Goal: Task Accomplishment & Management: Use online tool/utility

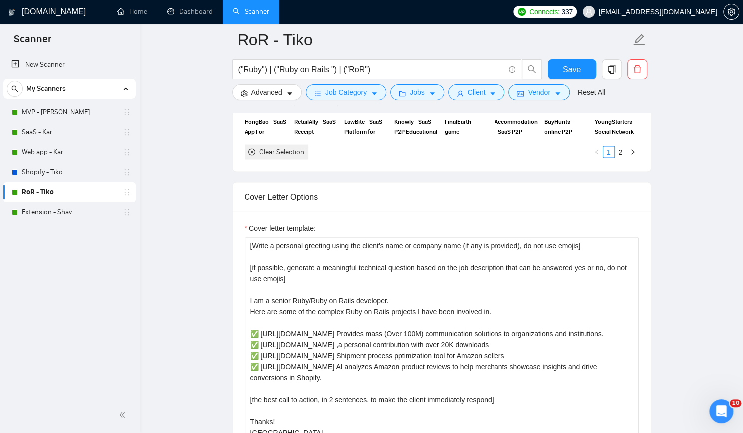
scroll to position [1097, 0]
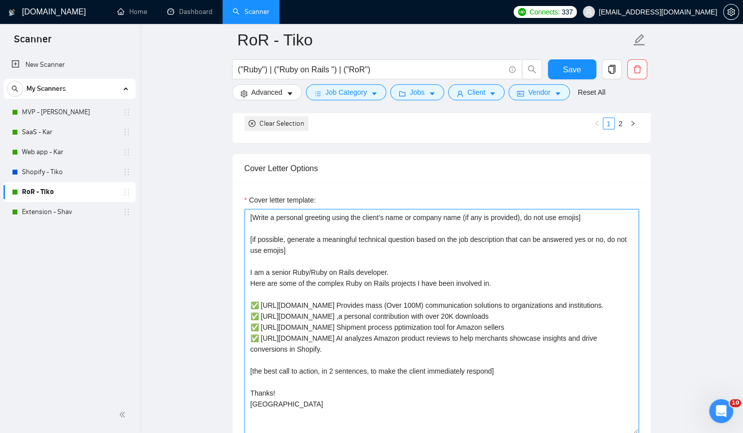
click at [250, 214] on textarea "[Write a personal greeting using the client's name or company name (if any is p…" at bounding box center [441, 321] width 394 height 224
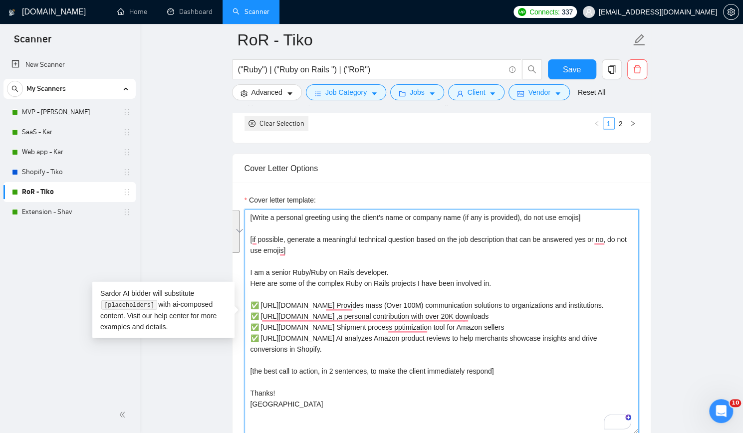
click at [260, 302] on textarea "[Write a personal greeting using the client's name or company name (if any is p…" at bounding box center [441, 321] width 394 height 224
click at [260, 303] on textarea "[Write a personal greeting using the client's name or company name (if any is p…" at bounding box center [441, 321] width 394 height 224
drag, startPoint x: 37, startPoint y: 112, endPoint x: 346, endPoint y: 143, distance: 310.2
click at [37, 112] on link "MVP - [PERSON_NAME]" at bounding box center [69, 112] width 95 height 20
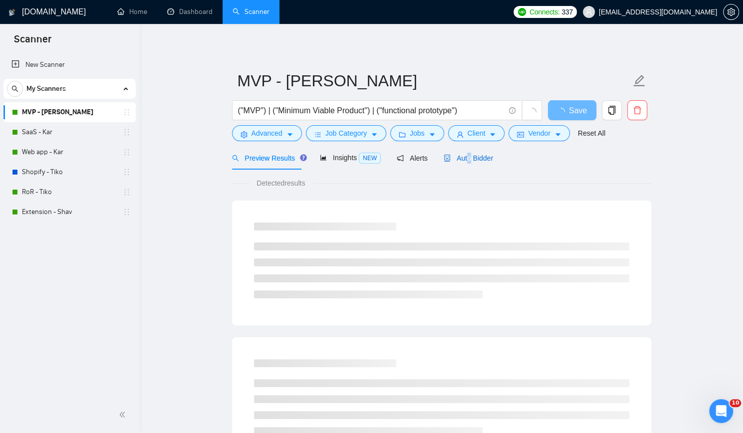
drag, startPoint x: 464, startPoint y: 158, endPoint x: 496, endPoint y: 167, distance: 33.3
click at [466, 158] on span "Auto Bidder" at bounding box center [467, 158] width 49 height 8
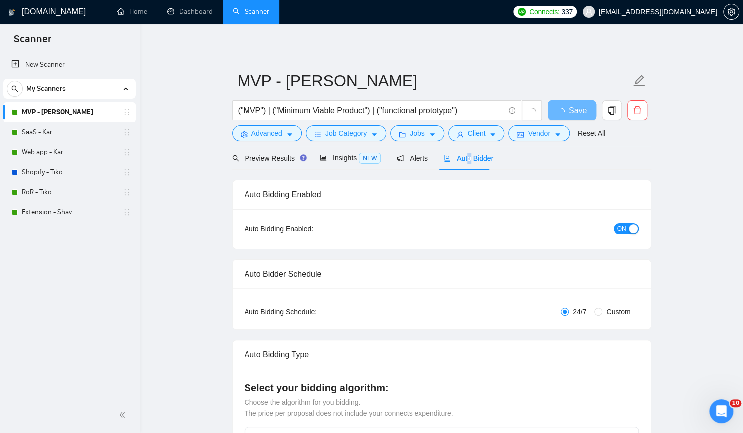
checkbox input "true"
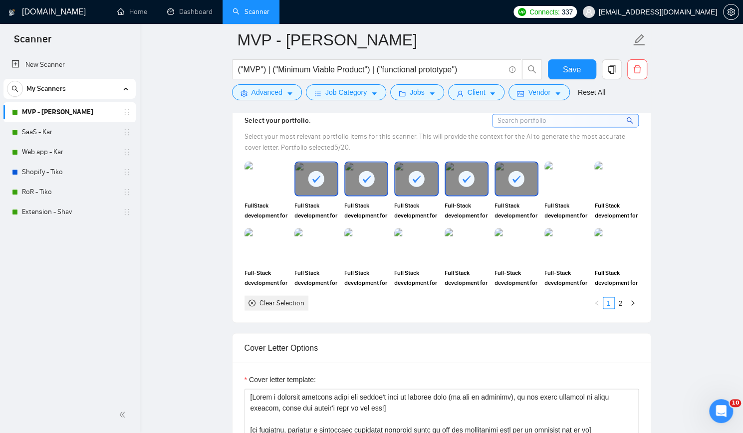
scroll to position [997, 0]
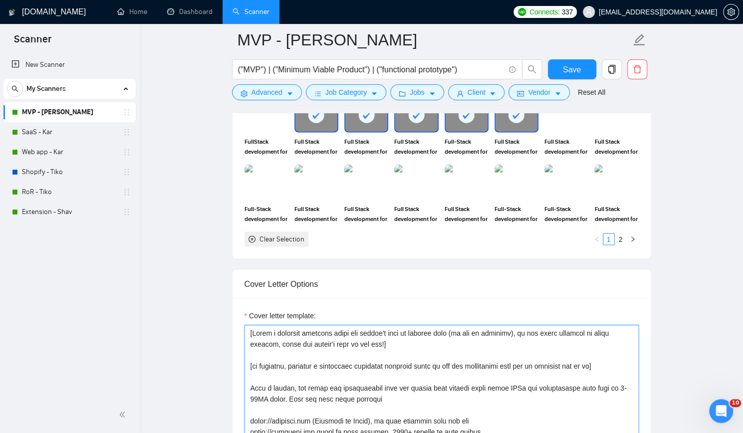
click at [441, 365] on textarea "Cover letter template:" at bounding box center [441, 437] width 394 height 224
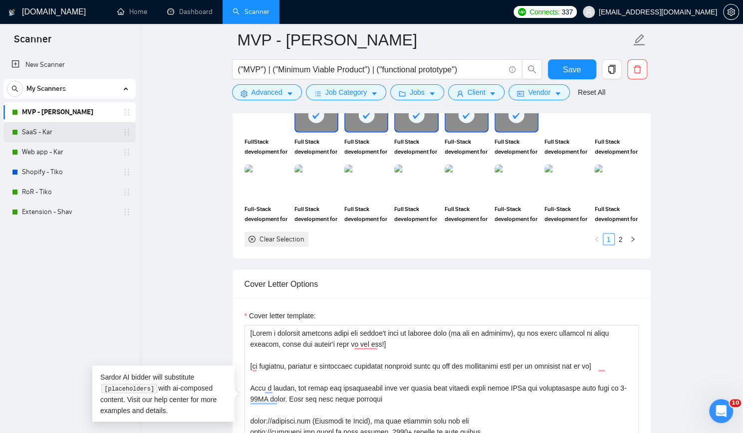
click at [68, 131] on link "SaaS - Kar" at bounding box center [69, 132] width 95 height 20
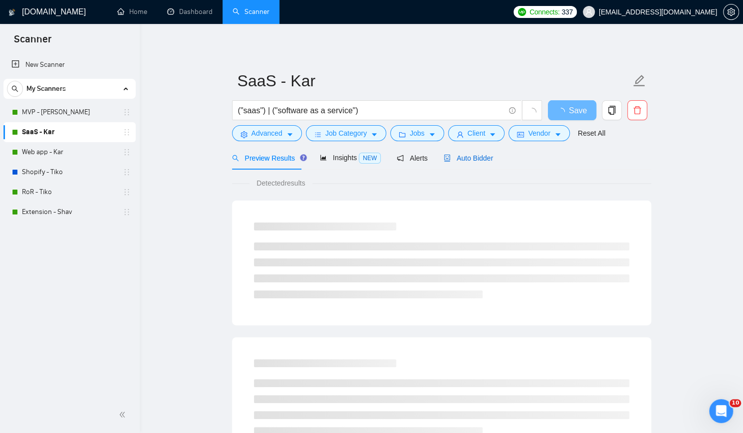
click at [477, 156] on span "Auto Bidder" at bounding box center [467, 158] width 49 height 8
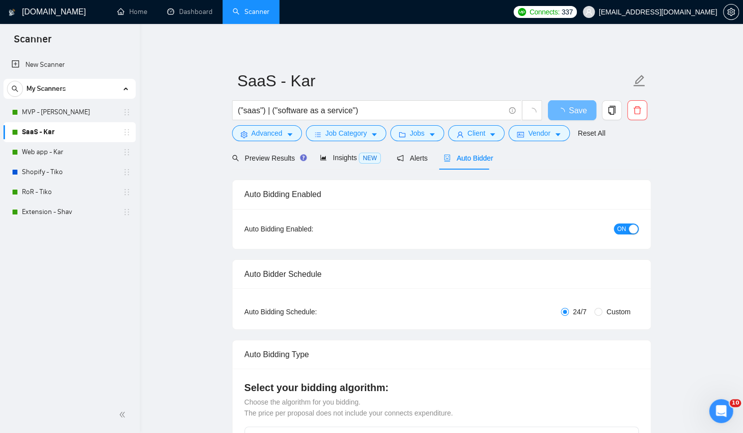
checkbox input "true"
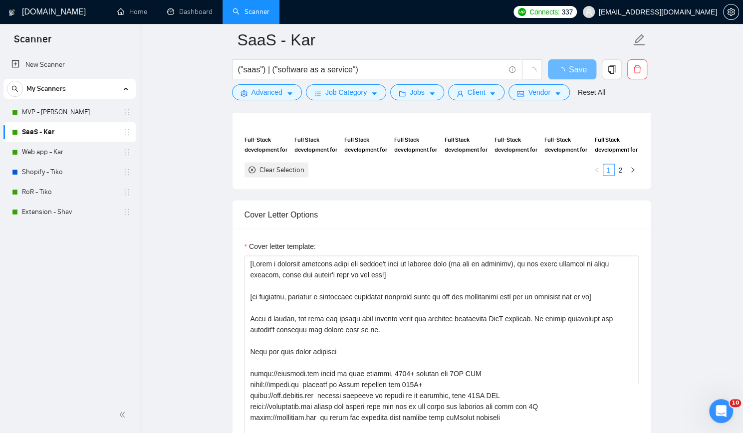
scroll to position [1097, 0]
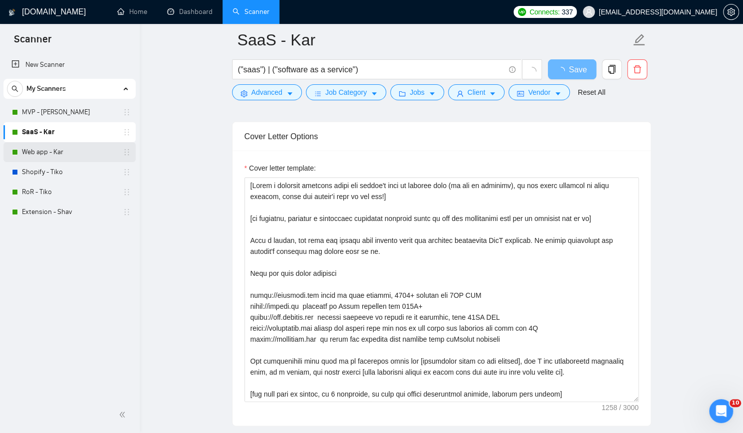
click at [71, 150] on link "Web app - Kar" at bounding box center [69, 152] width 95 height 20
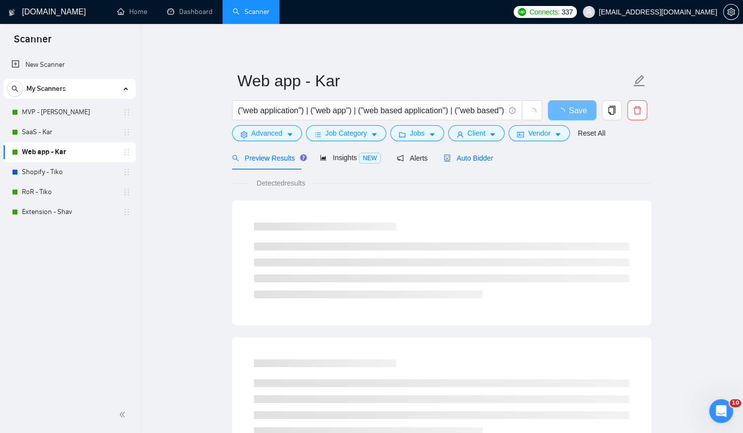
click at [469, 163] on div "Auto Bidder" at bounding box center [467, 158] width 49 height 11
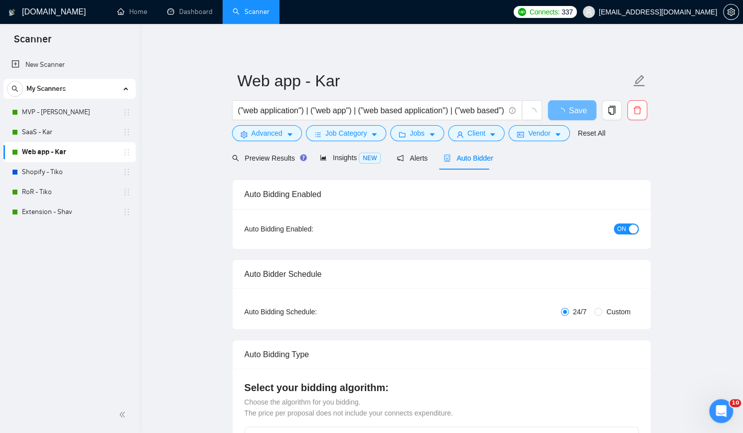
checkbox input "true"
click at [469, 163] on div "Auto Bidder" at bounding box center [467, 158] width 49 height 11
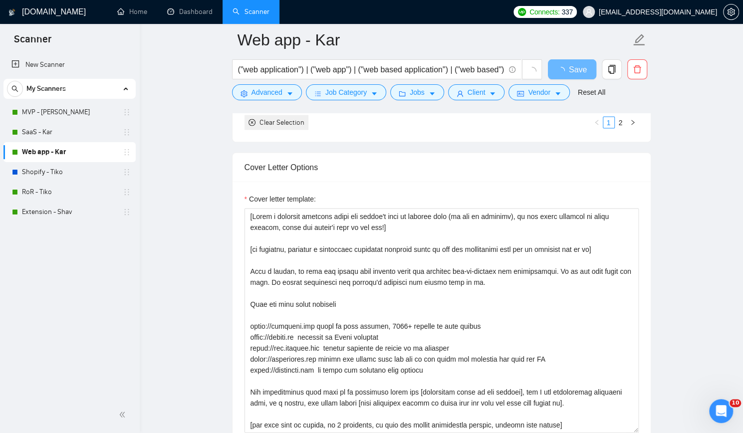
scroll to position [1147, 0]
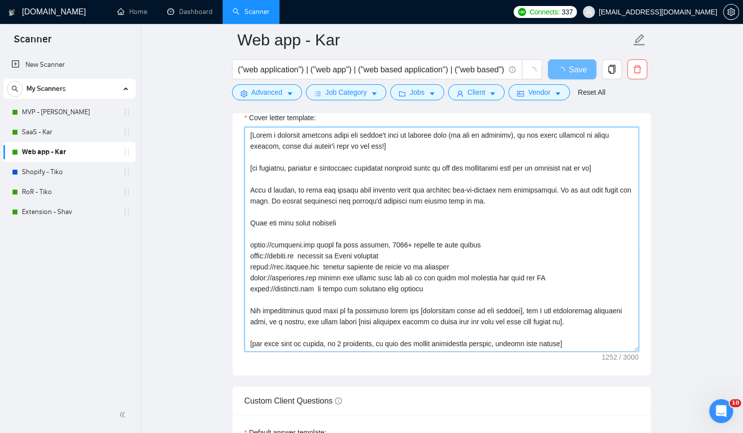
click at [359, 186] on textarea "Cover letter template:" at bounding box center [441, 239] width 394 height 224
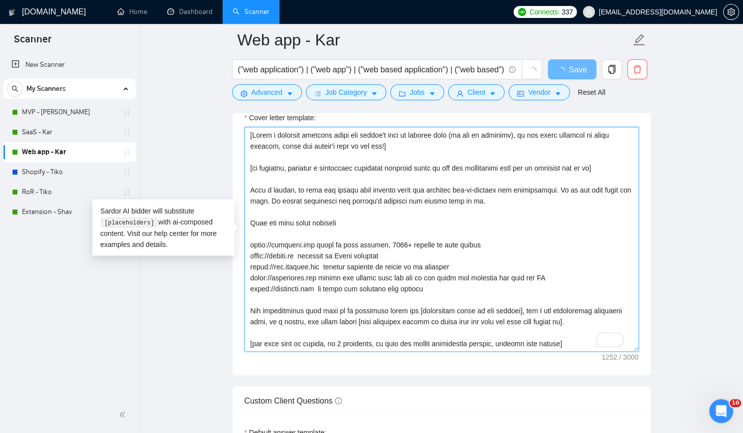
click at [543, 194] on textarea "Cover letter template:" at bounding box center [441, 239] width 394 height 224
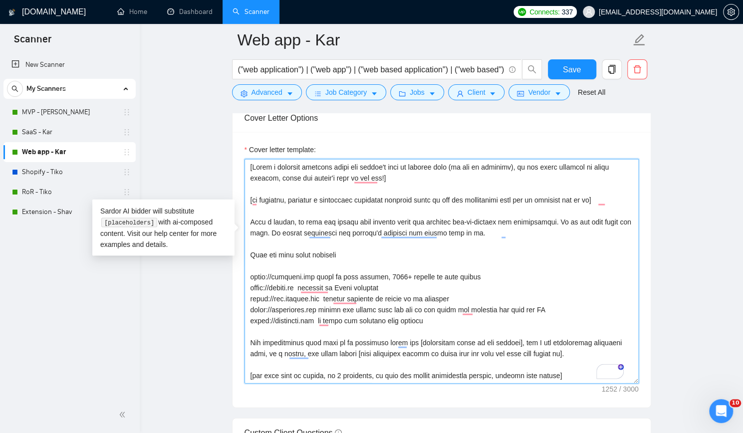
click at [482, 213] on textarea "Cover letter template:" at bounding box center [441, 271] width 394 height 224
type textarea "[Write a personal greeting using the client's name or company name (if any is p…"
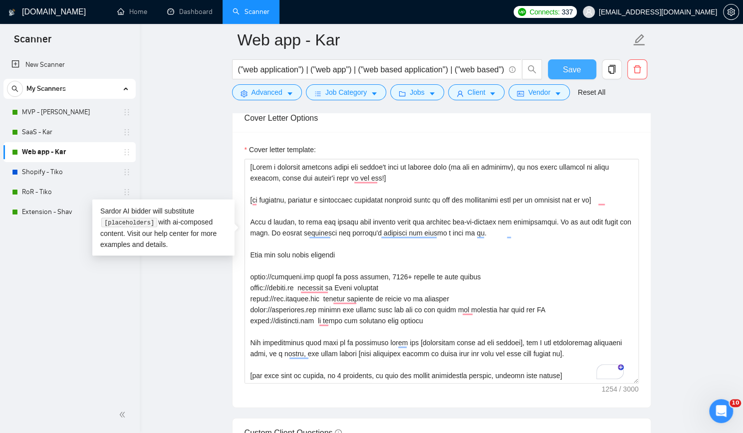
click at [568, 67] on span "Save" at bounding box center [572, 69] width 18 height 12
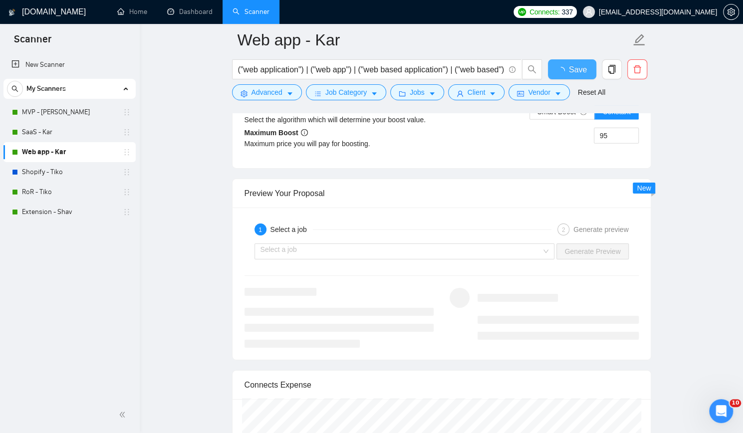
scroll to position [1845, 0]
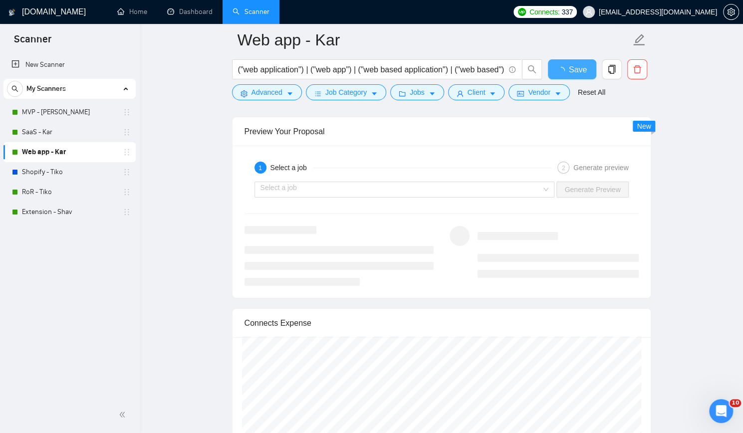
checkbox input "true"
